Goal: Task Accomplishment & Management: Complete application form

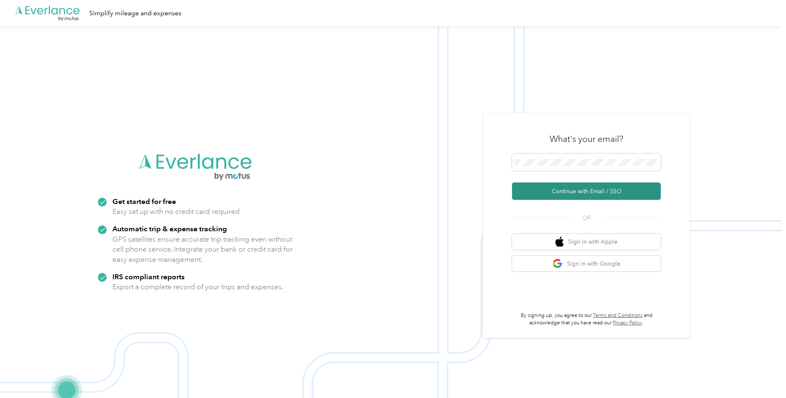
click at [544, 193] on button "Continue with Email / SSO" at bounding box center [586, 190] width 149 height 17
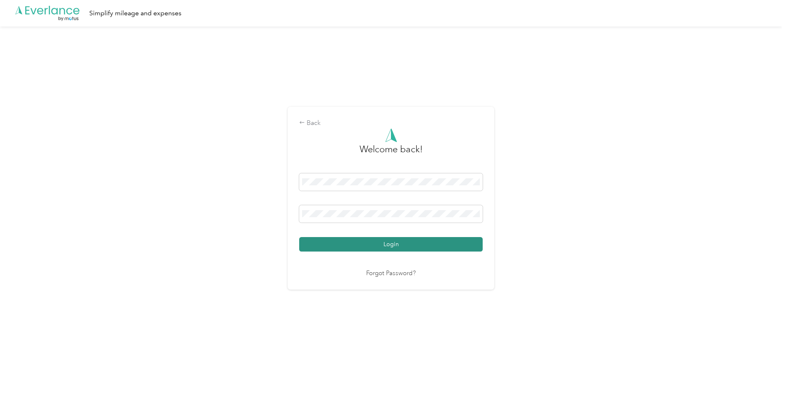
click at [342, 242] on button "Login" at bounding box center [391, 244] width 184 height 14
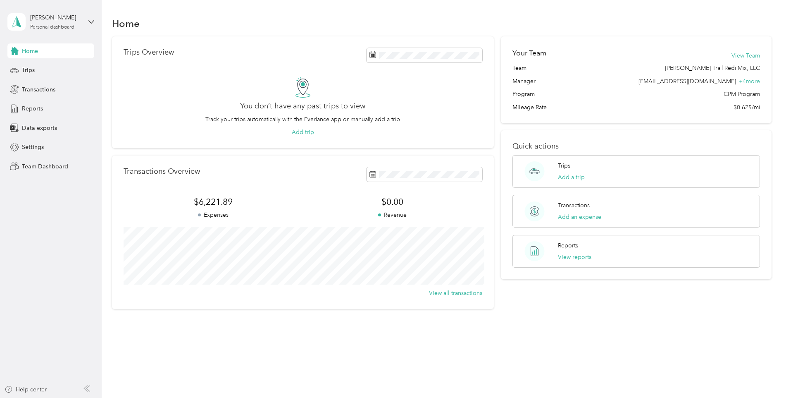
click at [51, 264] on aside "[PERSON_NAME] Personal dashboard Home Trips Transactions Reports Data exports S…" at bounding box center [51, 199] width 102 height 398
click at [43, 88] on span "Transactions" at bounding box center [38, 89] width 33 height 9
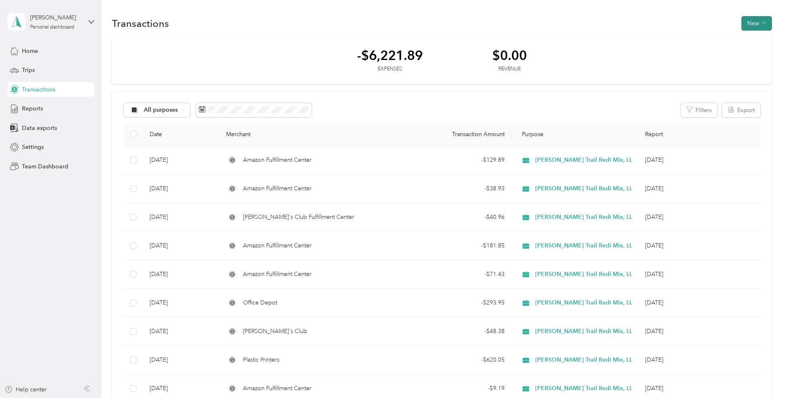
click at [744, 24] on button "New" at bounding box center [757, 23] width 31 height 14
click at [745, 37] on span "Expense" at bounding box center [753, 39] width 22 height 9
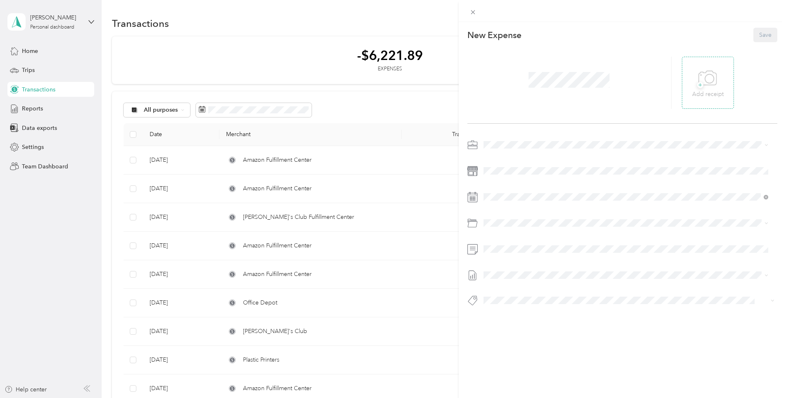
click at [697, 85] on span "+" at bounding box center [700, 85] width 6 height 6
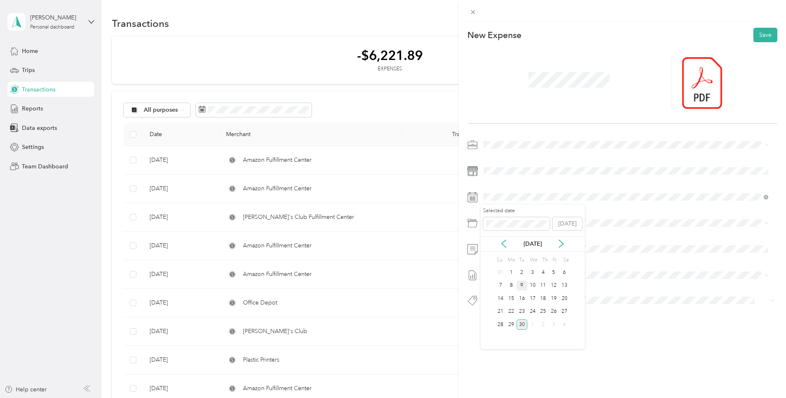
click at [524, 285] on div "9" at bounding box center [522, 285] width 11 height 10
click at [540, 266] on div "Office Supplies And Expense" at bounding box center [636, 269] width 260 height 9
click at [767, 31] on button "Save" at bounding box center [766, 35] width 24 height 14
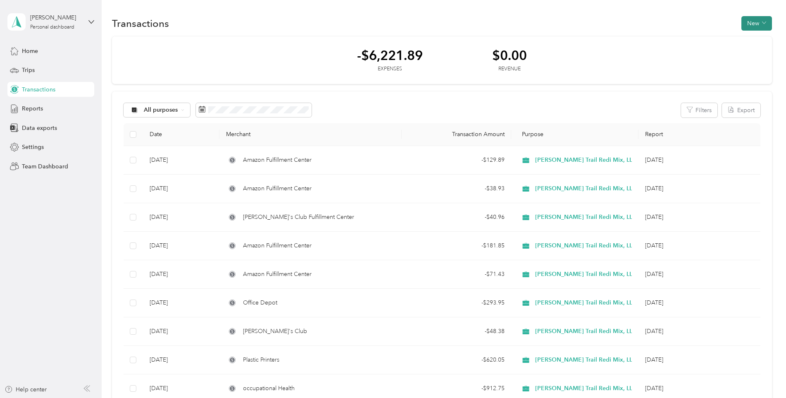
click at [747, 21] on button "New" at bounding box center [757, 23] width 31 height 14
click at [744, 41] on span "Expense" at bounding box center [753, 39] width 22 height 9
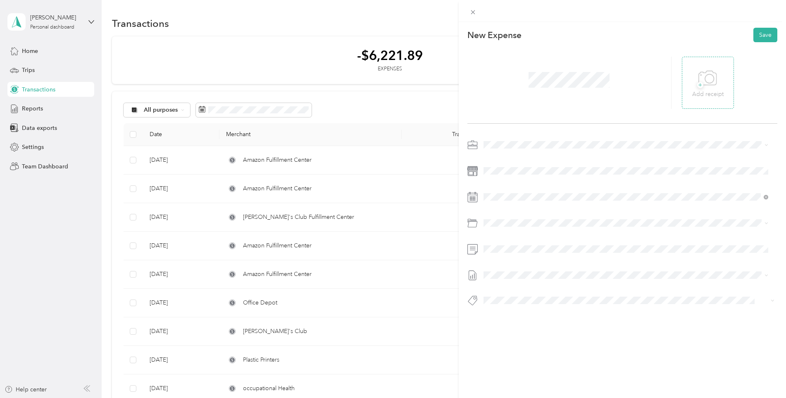
click at [697, 83] on span "+" at bounding box center [700, 85] width 6 height 6
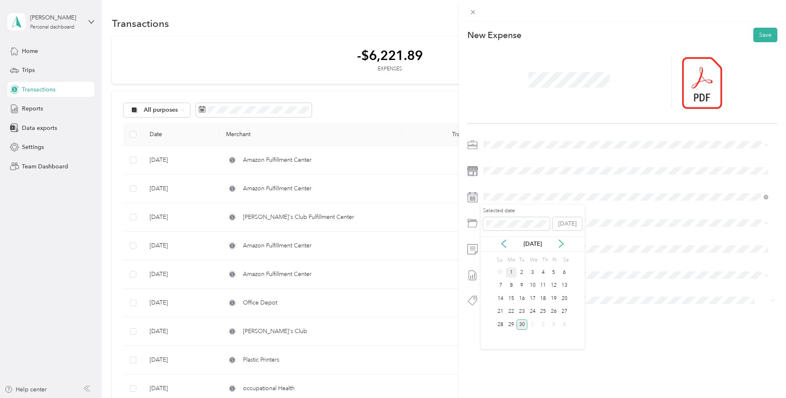
click at [512, 273] on div "1" at bounding box center [511, 272] width 11 height 10
click at [532, 270] on div "Office Supplies And Expense" at bounding box center [626, 268] width 279 height 9
click at [758, 33] on button "Save" at bounding box center [766, 35] width 24 height 14
